Goal: Task Accomplishment & Management: Manage account settings

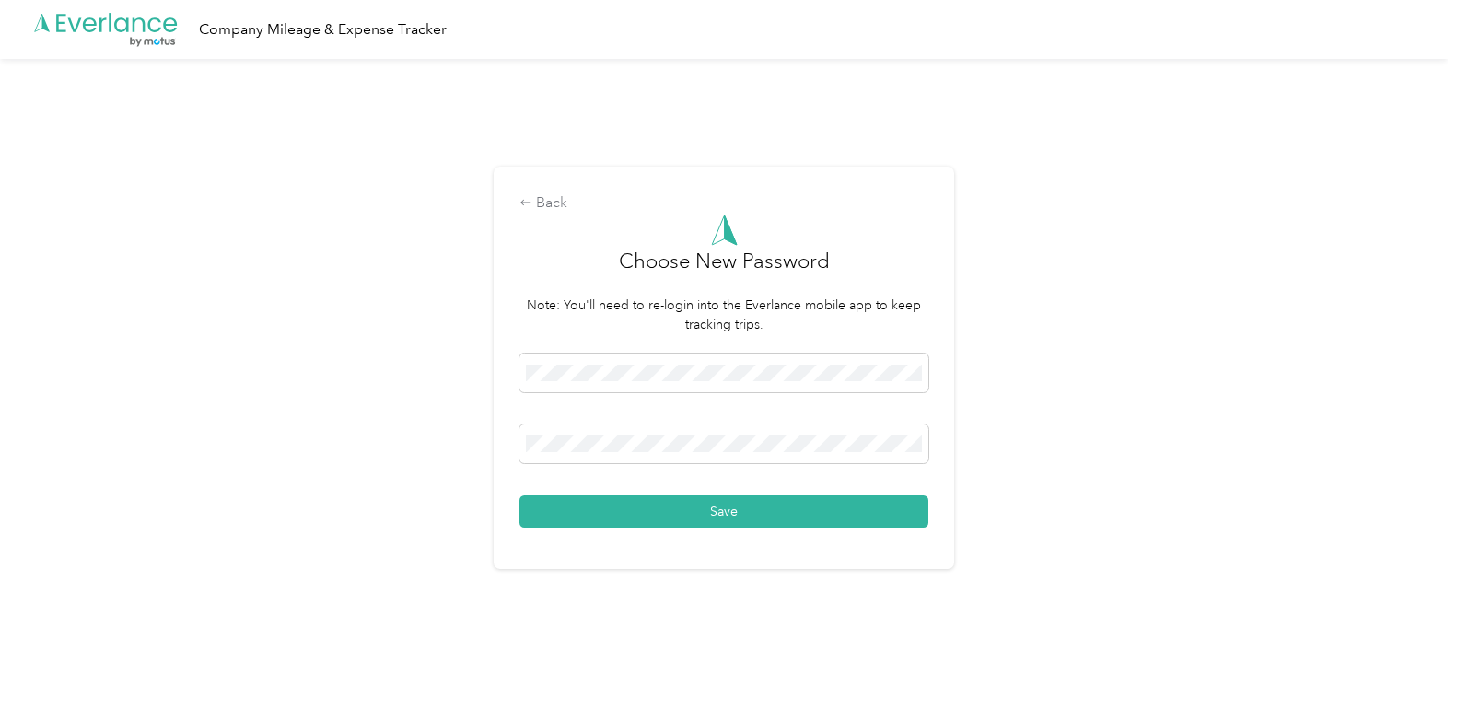
click at [898, 487] on div "Save" at bounding box center [723, 441] width 409 height 174
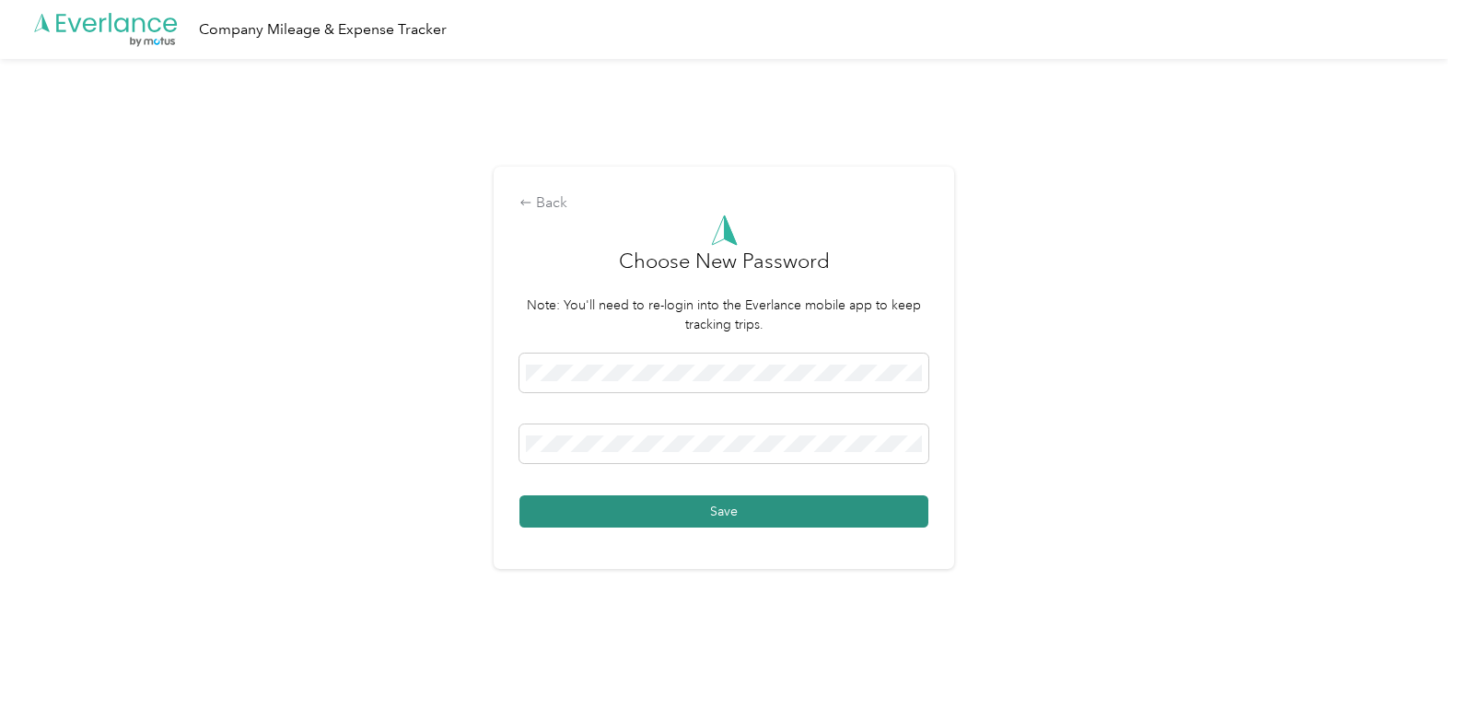
click at [891, 508] on button "Save" at bounding box center [723, 511] width 409 height 32
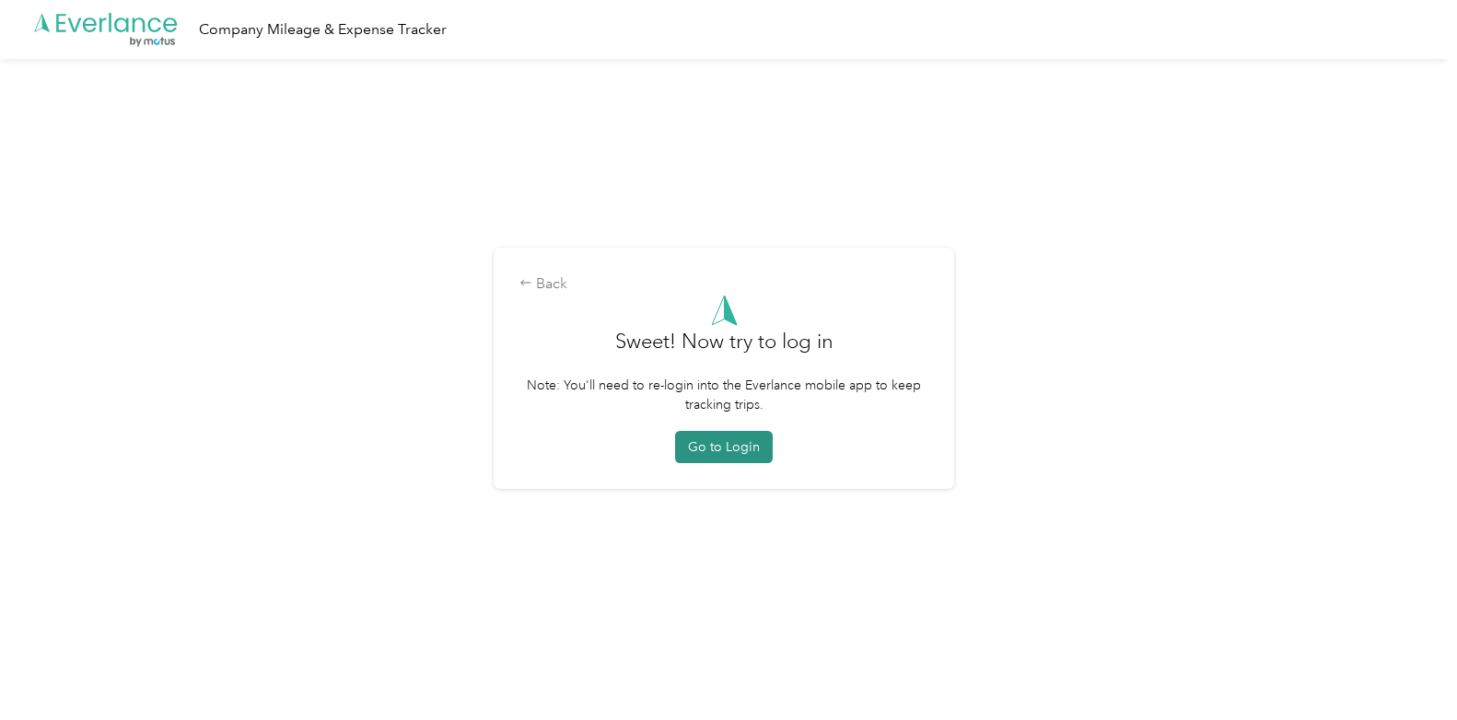
click at [742, 460] on button "Go to Login" at bounding box center [724, 447] width 98 height 32
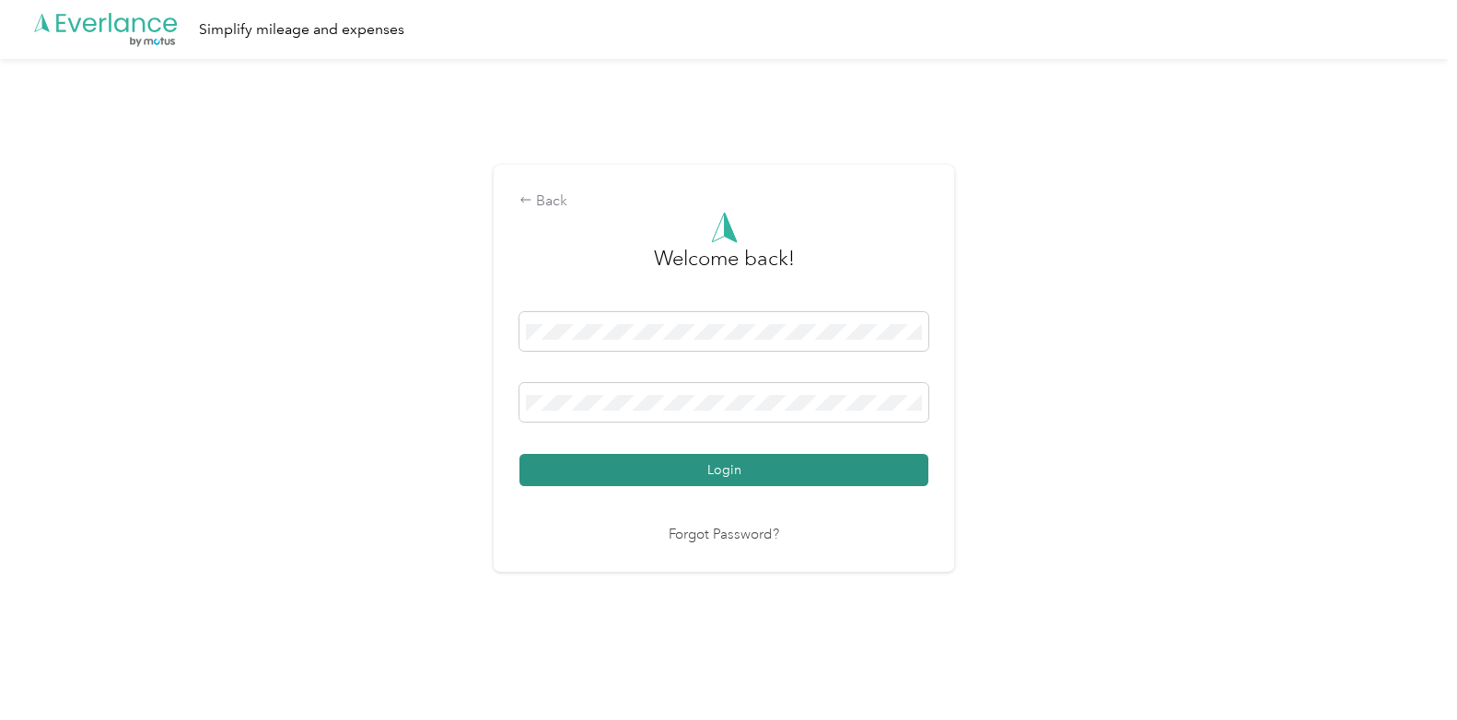
click at [742, 460] on button "Login" at bounding box center [723, 470] width 409 height 32
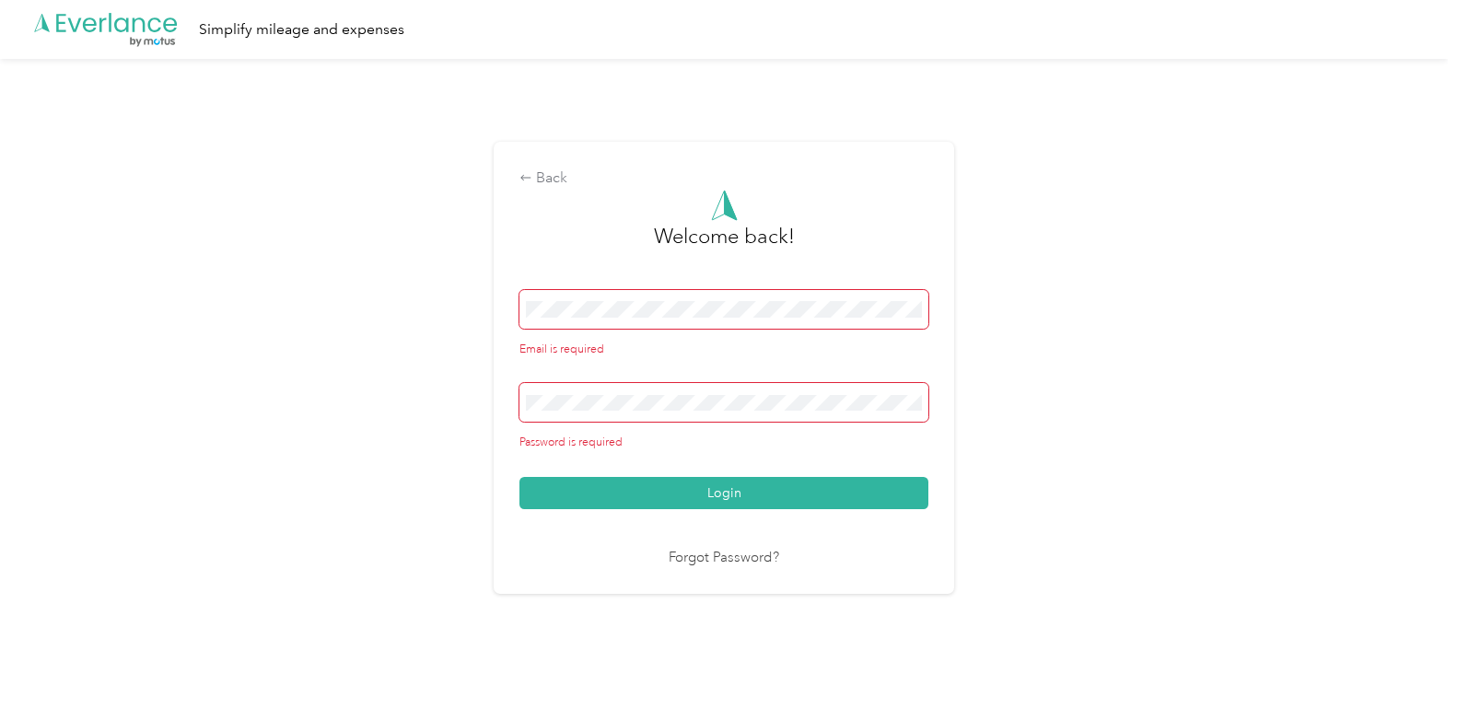
click at [691, 319] on span at bounding box center [723, 309] width 409 height 39
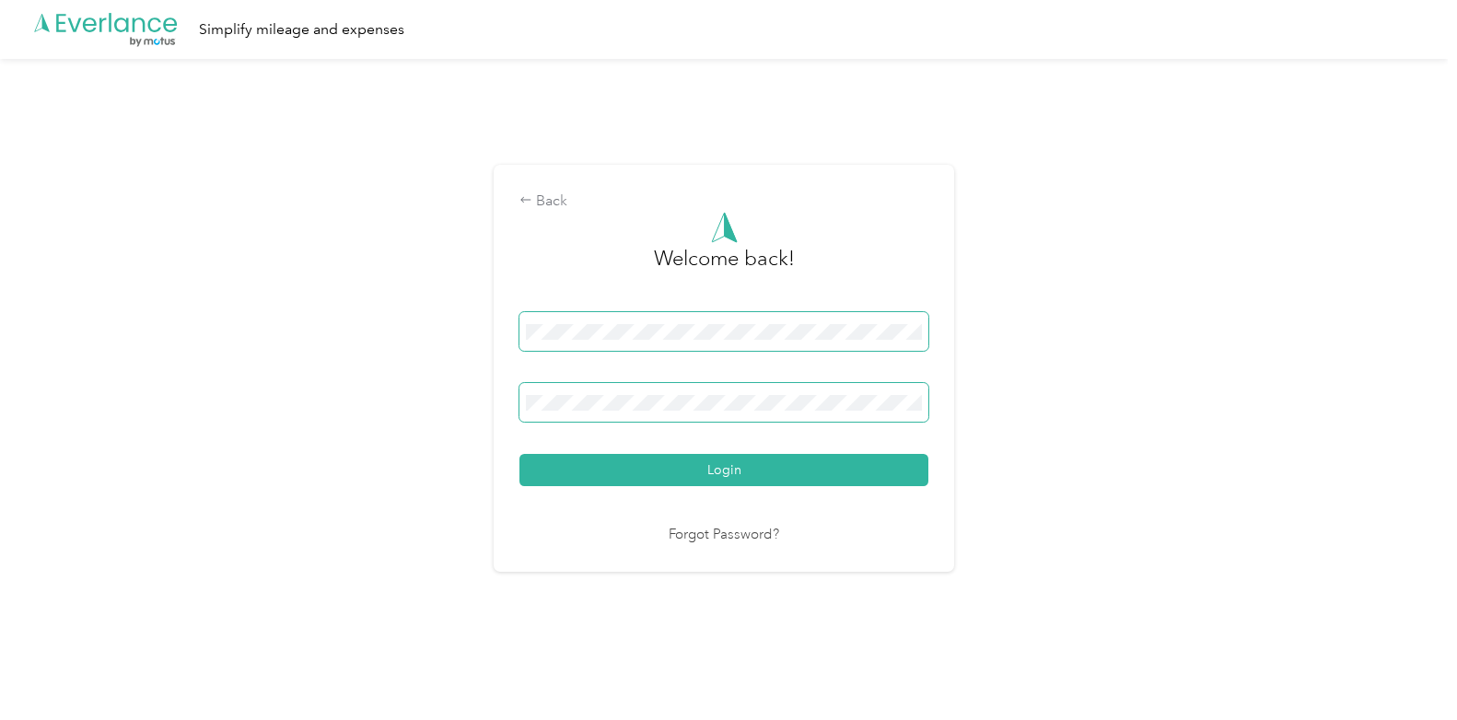
click at [519, 454] on button "Login" at bounding box center [723, 470] width 409 height 32
